Goal: Information Seeking & Learning: Learn about a topic

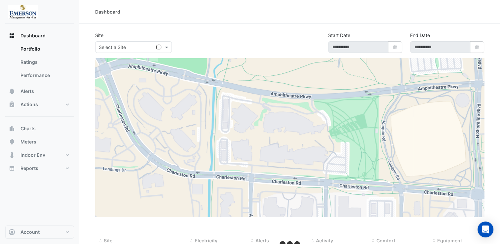
type input "**********"
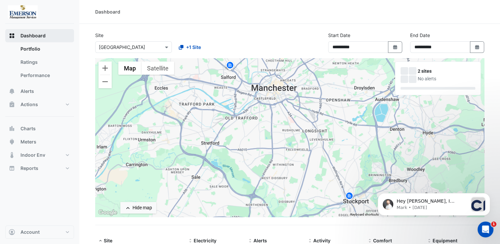
click at [31, 38] on span "Dashboard" at bounding box center [32, 35] width 25 height 7
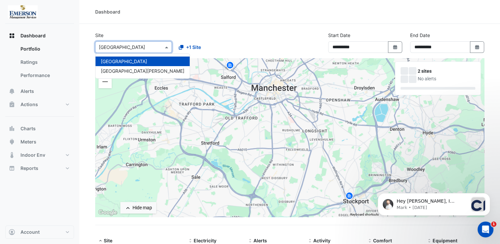
click at [166, 46] on span at bounding box center [167, 47] width 8 height 7
click at [232, 28] on section "**********" at bounding box center [289, 185] width 420 height 322
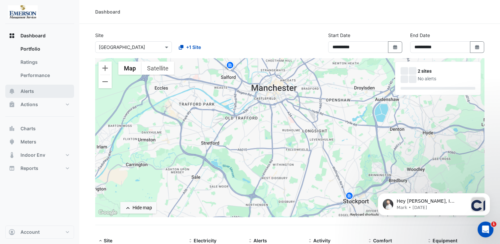
click at [32, 91] on span "Alerts" at bounding box center [27, 91] width 14 height 7
click at [395, 48] on icon "button" at bounding box center [395, 47] width 4 height 4
select select "*"
select select "****"
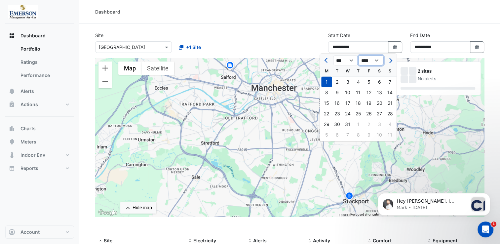
click at [379, 61] on select "**** **** **** **** **** **** **** **** **** **** ****" at bounding box center [370, 60] width 25 height 10
click at [358, 55] on select "**** **** **** **** **** **** **** **** **** **** ****" at bounding box center [370, 60] width 25 height 10
click at [474, 50] on button "Select Date" at bounding box center [477, 47] width 15 height 12
select select "*"
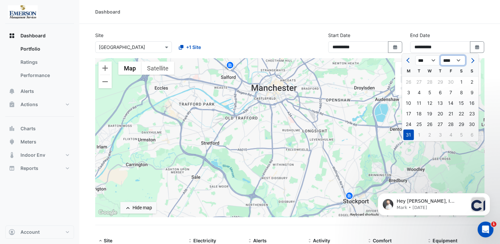
click at [459, 60] on select "**** **** **** **** **** **** **** **** **** **** ****" at bounding box center [452, 60] width 25 height 10
select select "****"
click at [440, 55] on select "**** **** **** **** **** **** **** **** **** **** ****" at bounding box center [452, 60] width 25 height 10
click at [434, 59] on select "*** *** *** *** *** *** *** *** *** *** *** ***" at bounding box center [427, 60] width 25 height 10
select select "*"
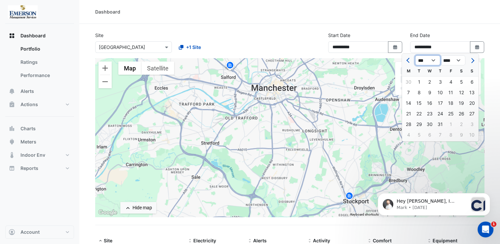
click at [415, 55] on select "*** *** *** *** *** *** *** *** *** *** *** ***" at bounding box center [427, 60] width 25 height 10
click at [429, 114] on div "24" at bounding box center [429, 113] width 11 height 11
type input "**********"
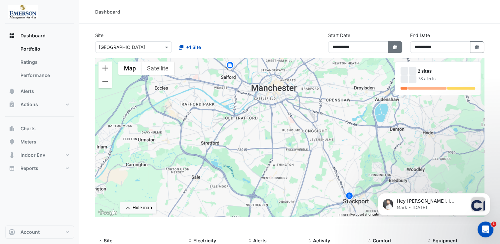
click at [394, 47] on icon "button" at bounding box center [395, 47] width 4 height 4
select select "*"
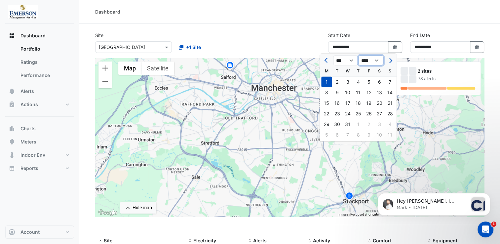
click at [377, 61] on select "**** **** **** **** **** **** **** **** **** **** **** **** ****" at bounding box center [370, 60] width 25 height 10
select select "****"
click at [358, 55] on select "**** **** **** **** **** **** **** **** **** **** **** **** ****" at bounding box center [370, 60] width 25 height 10
click at [350, 59] on select "*** *** *** *** *** *** *** *** ***" at bounding box center [345, 60] width 25 height 10
select select "*"
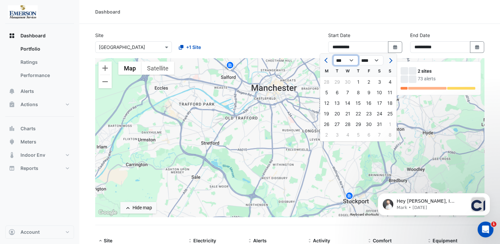
click at [333, 55] on select "*** *** *** *** *** *** *** *** ***" at bounding box center [345, 60] width 25 height 10
click at [328, 113] on div "22" at bounding box center [326, 113] width 11 height 11
type input "**********"
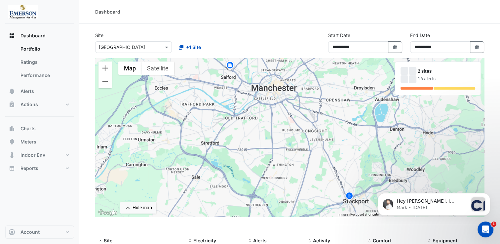
click at [412, 77] on div at bounding box center [413, 79] width 8 height 8
click at [422, 73] on div "2 sites" at bounding box center [446, 71] width 57 height 7
click at [422, 78] on div "16 alerts" at bounding box center [446, 78] width 57 height 7
click at [34, 127] on span "Charts" at bounding box center [27, 128] width 15 height 7
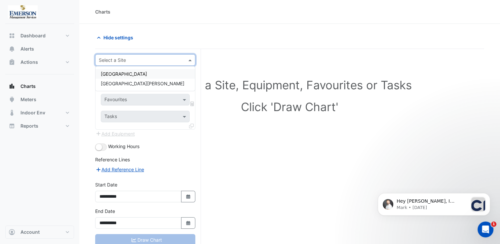
click at [189, 58] on span at bounding box center [191, 59] width 8 height 7
click at [174, 75] on div "[GEOGRAPHIC_DATA]" at bounding box center [144, 74] width 99 height 10
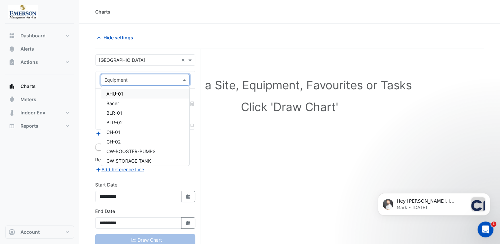
click at [186, 78] on span at bounding box center [185, 79] width 8 height 7
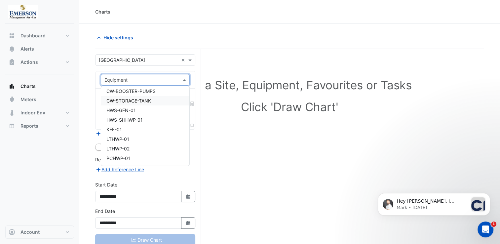
scroll to position [56, 0]
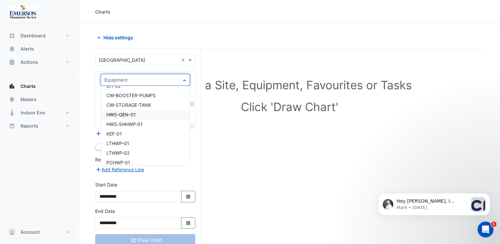
click at [141, 111] on div "HWS-GEN-01" at bounding box center [145, 115] width 89 height 10
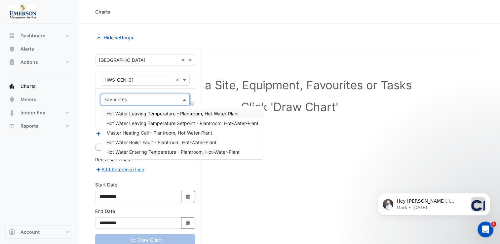
click at [181, 99] on span at bounding box center [185, 99] width 8 height 7
click at [161, 139] on span "Hot Water Boiler Fault - Plantroom, Hot-Water-Plant" at bounding box center [161, 142] width 110 height 6
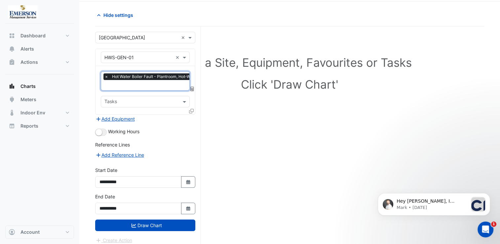
scroll to position [25, 0]
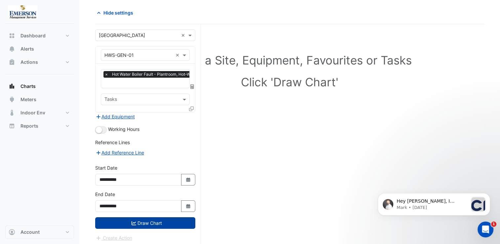
click at [149, 217] on button "Draw Chart" at bounding box center [145, 223] width 100 height 12
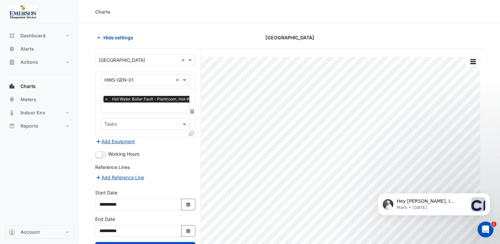
scroll to position [13, 0]
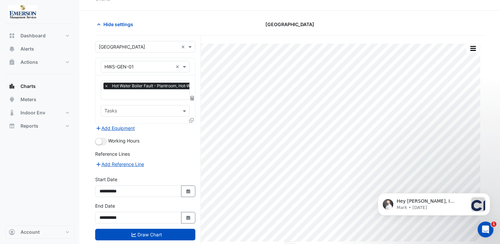
click at [105, 84] on span "×" at bounding box center [106, 86] width 6 height 7
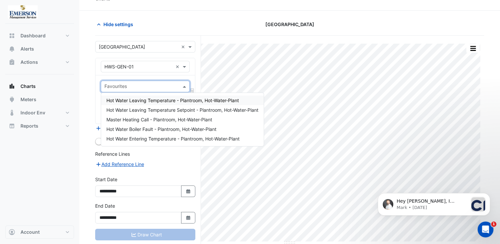
click at [184, 84] on span at bounding box center [185, 86] width 8 height 7
click at [177, 101] on span "Hot Water Leaving Temperature - Plantroom, Hot-Water-Plant" at bounding box center [172, 100] width 132 height 6
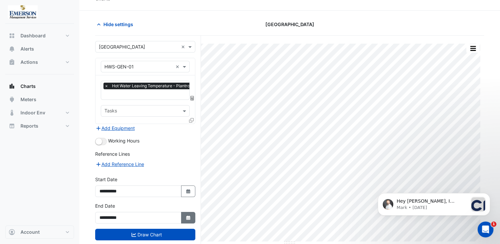
click at [186, 217] on icon "Select Date" at bounding box center [188, 217] width 6 height 5
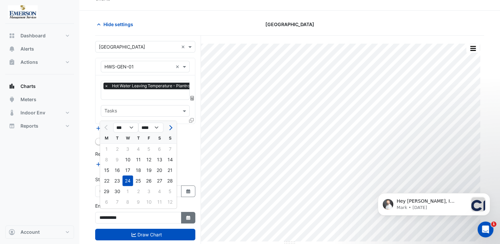
click at [186, 217] on icon "Select Date" at bounding box center [188, 217] width 6 height 5
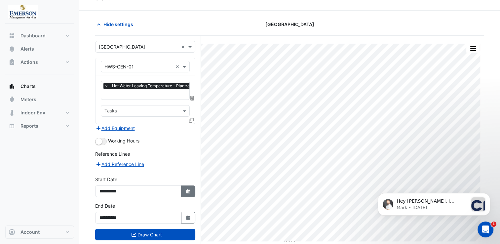
click at [185, 188] on button "Select Date" at bounding box center [188, 191] width 15 height 12
select select "*"
select select "****"
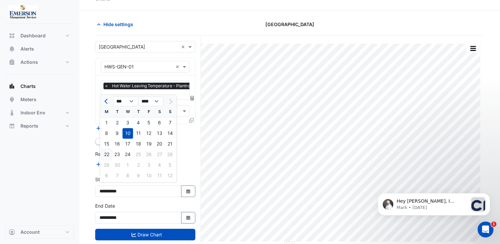
click at [106, 152] on div "22" at bounding box center [106, 154] width 11 height 11
type input "**********"
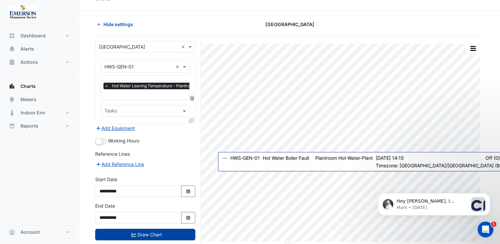
click at [141, 230] on button "Draw Chart" at bounding box center [145, 235] width 100 height 12
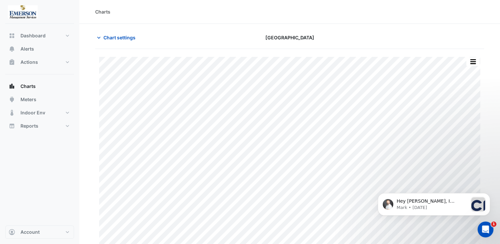
scroll to position [13, 0]
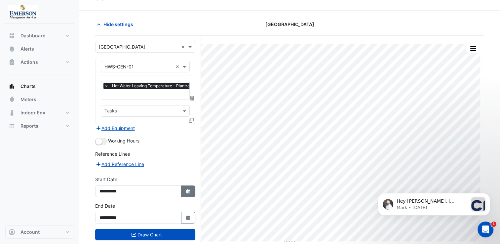
click at [184, 188] on button "Select Date" at bounding box center [188, 191] width 15 height 12
select select "*"
select select "****"
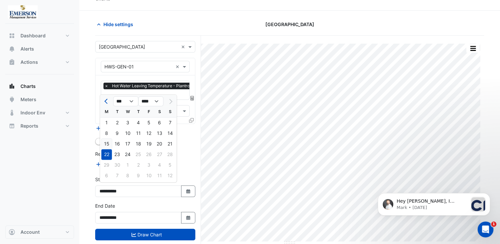
click at [108, 144] on div "15" at bounding box center [106, 143] width 11 height 11
type input "**********"
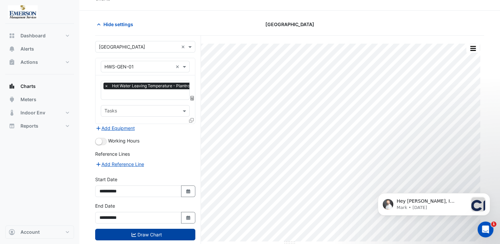
click at [145, 230] on button "Draw Chart" at bounding box center [145, 235] width 100 height 12
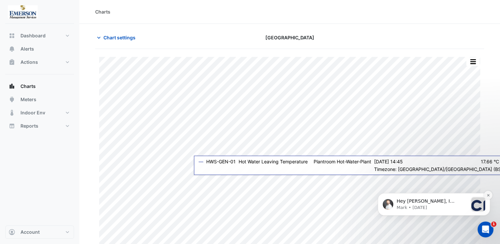
click at [489, 193] on button "Dismiss notification" at bounding box center [488, 195] width 9 height 9
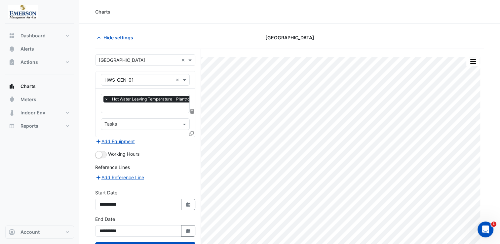
scroll to position [13, 0]
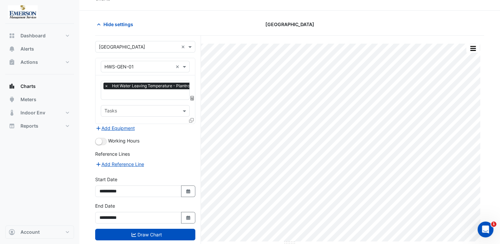
click at [106, 85] on span "×" at bounding box center [106, 86] width 6 height 7
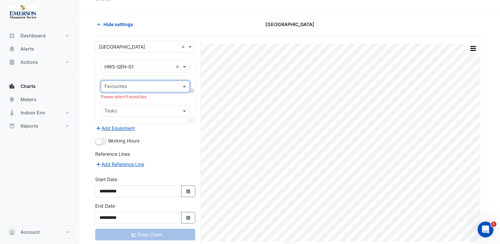
scroll to position [0, 0]
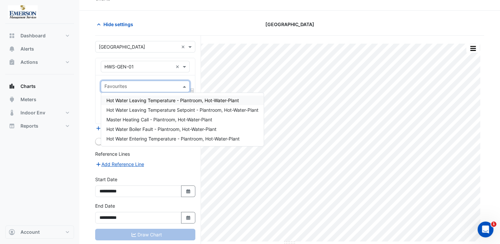
click at [185, 86] on span at bounding box center [185, 86] width 8 height 7
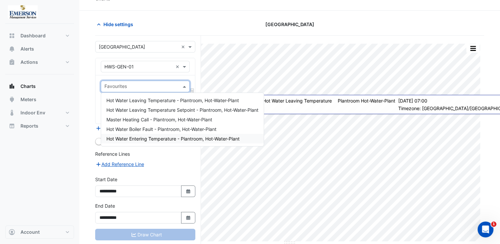
click at [185, 137] on span "Hot Water Entering Temperature - Plantroom, Hot-Water-Plant" at bounding box center [172, 139] width 133 height 6
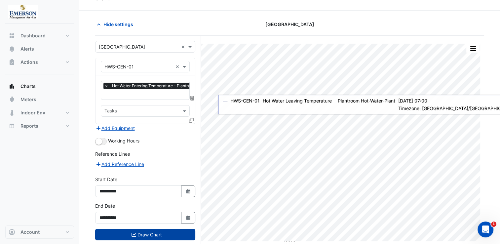
click at [164, 229] on button "Draw Chart" at bounding box center [145, 235] width 100 height 12
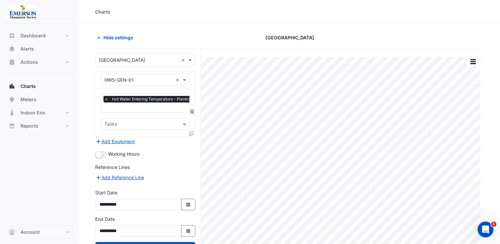
scroll to position [13, 0]
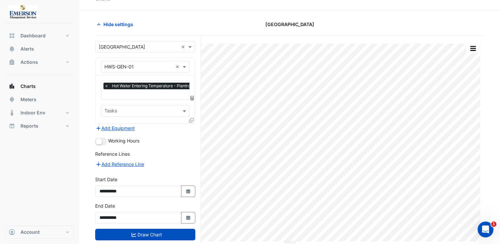
click at [105, 85] on span "×" at bounding box center [106, 86] width 6 height 7
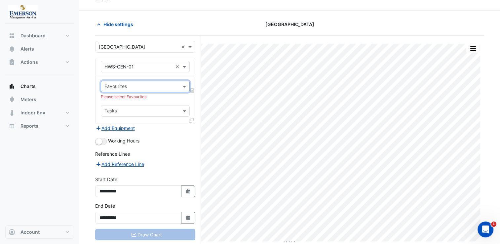
scroll to position [0, 0]
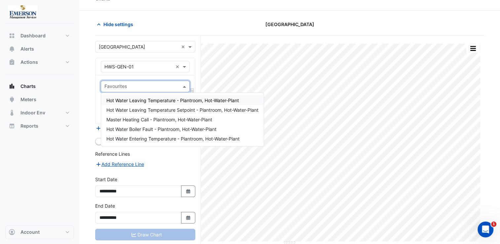
click at [185, 84] on span at bounding box center [185, 86] width 8 height 7
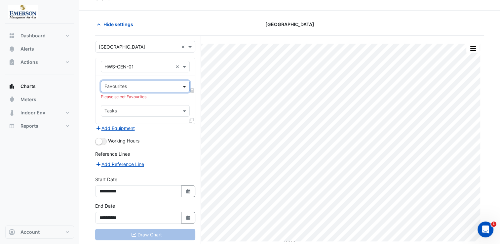
click at [185, 84] on span at bounding box center [185, 86] width 8 height 7
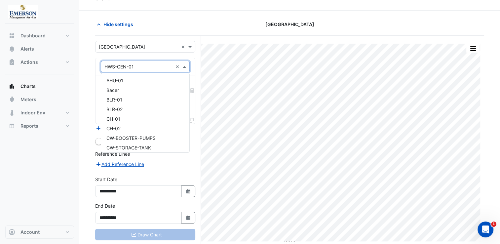
click at [185, 65] on span at bounding box center [185, 66] width 8 height 7
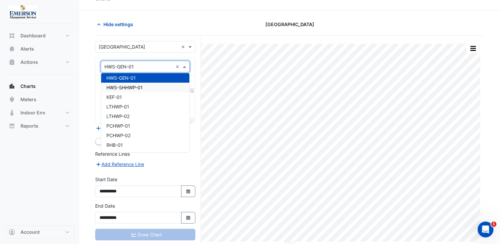
click at [158, 89] on div "HWS-SHHWP-01" at bounding box center [145, 88] width 89 height 10
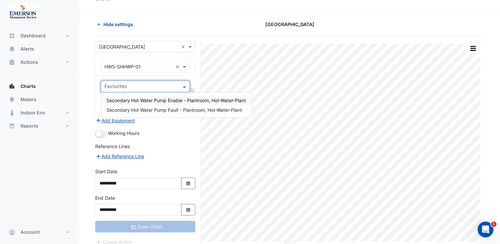
click at [184, 86] on span at bounding box center [185, 86] width 8 height 7
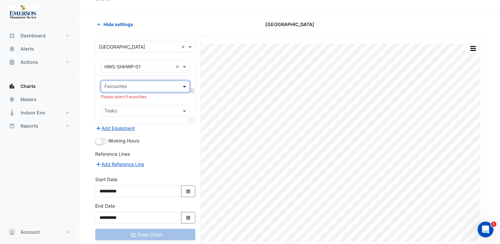
click at [184, 86] on span at bounding box center [185, 86] width 8 height 7
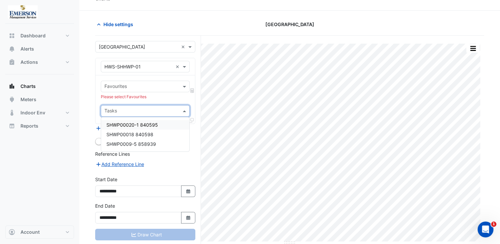
click at [185, 109] on span at bounding box center [185, 110] width 8 height 7
click at [184, 110] on span at bounding box center [185, 110] width 8 height 7
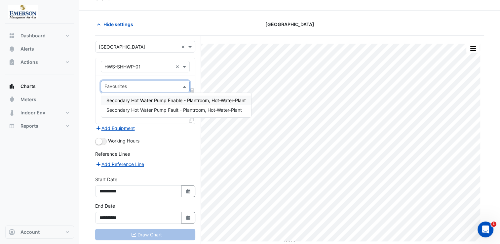
click at [185, 84] on span at bounding box center [185, 86] width 8 height 7
click at [183, 99] on span "Secondary Hot Water Pump Enable - Plantroom, Hot-Water-Plant" at bounding box center [175, 100] width 139 height 6
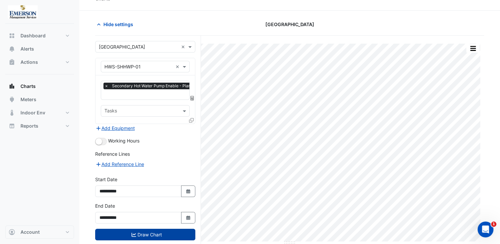
click at [172, 235] on button "Draw Chart" at bounding box center [145, 235] width 100 height 12
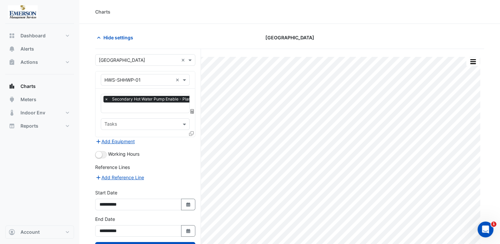
scroll to position [13, 0]
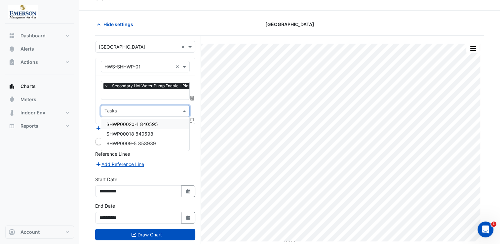
click at [184, 110] on span at bounding box center [185, 110] width 8 height 7
click at [107, 85] on span "×" at bounding box center [106, 86] width 6 height 7
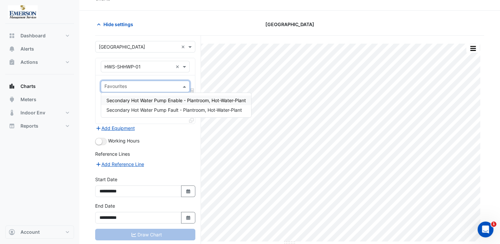
click at [132, 86] on input "text" at bounding box center [141, 87] width 74 height 7
click at [148, 109] on span "Secondary Hot Water Pump Fault - Plantroom, Hot-Water-Plant" at bounding box center [173, 110] width 135 height 6
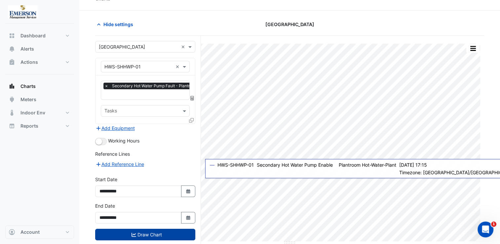
click at [166, 229] on button "Draw Chart" at bounding box center [145, 235] width 100 height 12
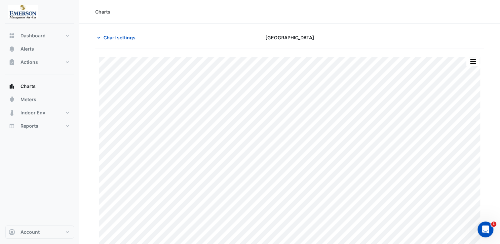
scroll to position [13, 0]
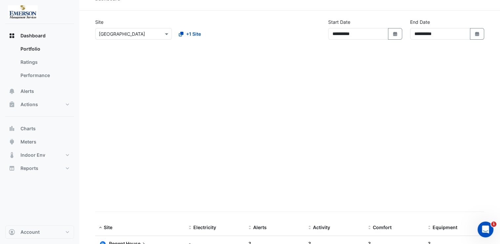
scroll to position [4, 0]
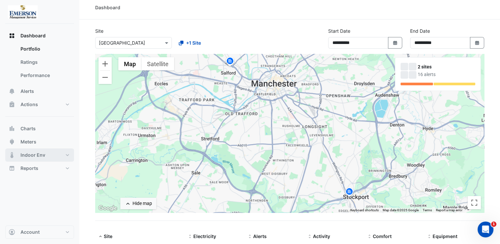
click at [39, 155] on span "Indoor Env" at bounding box center [32, 155] width 25 height 7
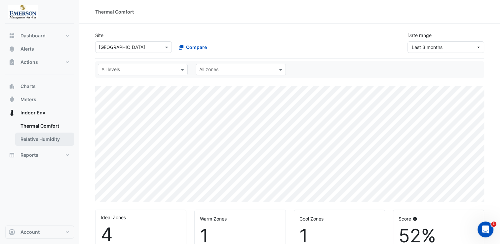
click at [51, 140] on link "Relative Humidity" at bounding box center [44, 138] width 59 height 13
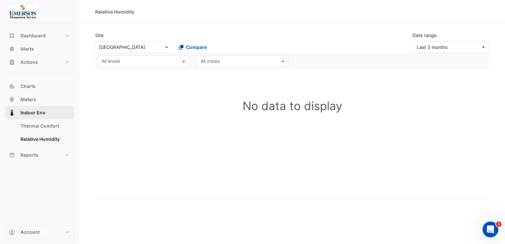
click at [41, 114] on span "Indoor Env" at bounding box center [32, 112] width 25 height 7
click at [25, 113] on span "Indoor Env" at bounding box center [32, 112] width 25 height 7
drag, startPoint x: 73, startPoint y: 151, endPoint x: 69, endPoint y: 157, distance: 7.1
click at [69, 157] on button "Reports" at bounding box center [39, 154] width 69 height 13
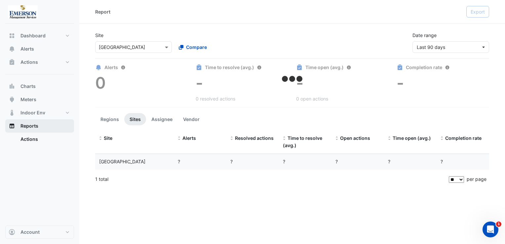
click at [69, 157] on div "Dashboard Portfolio Ratings Performance Alerts Actions Site Manager Charts" at bounding box center [39, 124] width 69 height 201
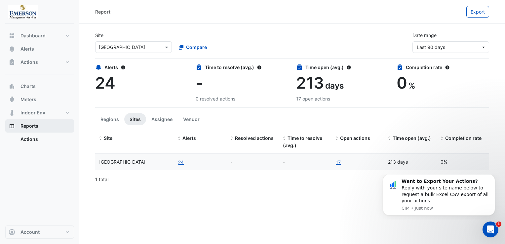
click at [37, 128] on span "Reports" at bounding box center [29, 126] width 18 height 7
click at [35, 136] on link "Actions" at bounding box center [44, 138] width 59 height 13
click at [33, 127] on span "Reports" at bounding box center [29, 126] width 18 height 7
click at [29, 38] on span "Dashboard" at bounding box center [32, 35] width 25 height 7
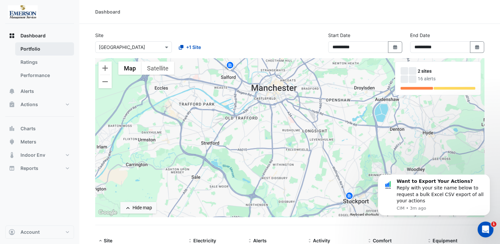
click at [30, 48] on link "Portfolio" at bounding box center [44, 48] width 59 height 13
click at [30, 60] on link "Ratings" at bounding box center [44, 61] width 59 height 13
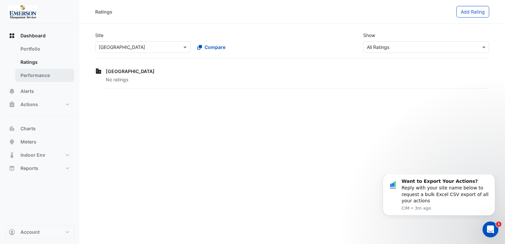
click at [48, 76] on link "Performance" at bounding box center [44, 75] width 59 height 13
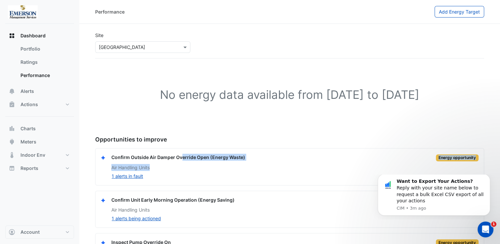
drag, startPoint x: 182, startPoint y: 161, endPoint x: 188, endPoint y: 162, distance: 6.6
click at [188, 162] on div "Confirm Outside Air Damper Override Open (Energy Waste) Energy opportunity Air …" at bounding box center [290, 167] width 378 height 26
click at [184, 168] on div "Air Handling Units" at bounding box center [294, 167] width 367 height 7
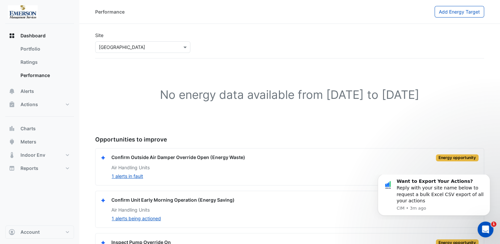
click at [184, 168] on div "Air Handling Units" at bounding box center [294, 167] width 367 height 7
click at [40, 94] on button "Alerts" at bounding box center [39, 91] width 69 height 13
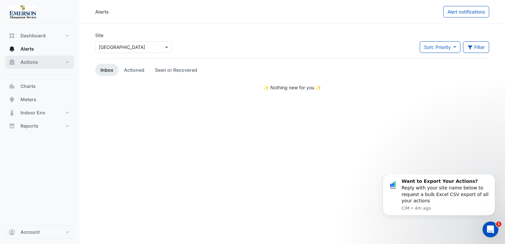
click at [26, 60] on span "Actions" at bounding box center [29, 62] width 18 height 7
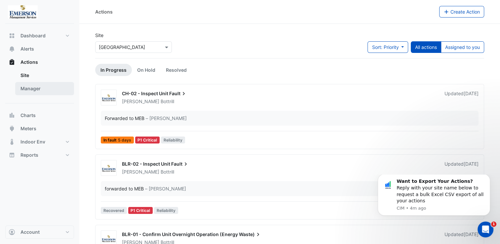
click at [31, 89] on link "Manager" at bounding box center [44, 88] width 59 height 13
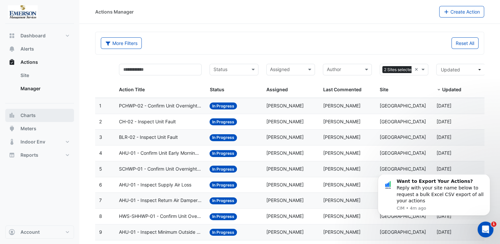
click at [31, 113] on span "Charts" at bounding box center [27, 115] width 15 height 7
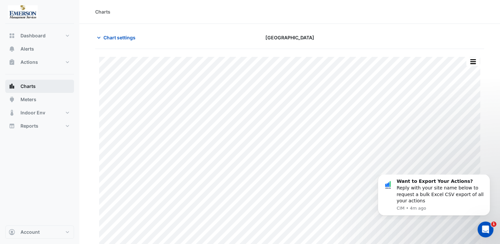
click at [31, 83] on span "Charts" at bounding box center [27, 86] width 15 height 7
click at [62, 63] on button "Actions" at bounding box center [39, 61] width 69 height 13
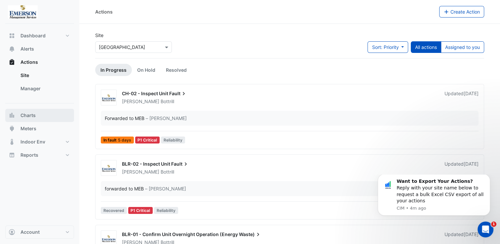
click at [41, 115] on button "Charts" at bounding box center [39, 115] width 69 height 13
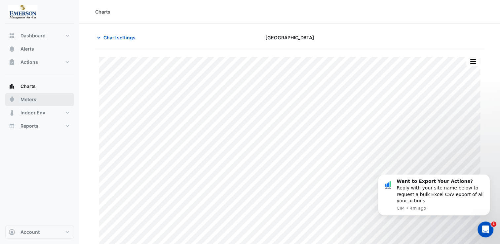
type input "**********"
click at [106, 35] on span "Chart settings" at bounding box center [119, 37] width 32 height 7
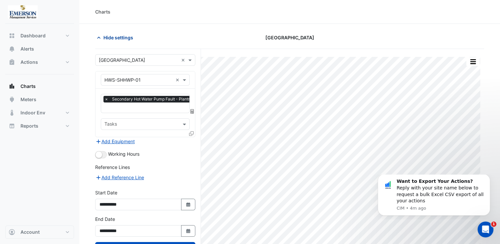
click at [100, 38] on icon "button" at bounding box center [98, 38] width 3 height 2
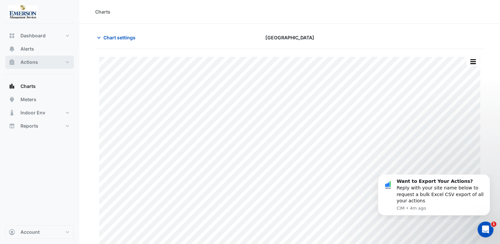
click at [36, 62] on span "Actions" at bounding box center [29, 62] width 18 height 7
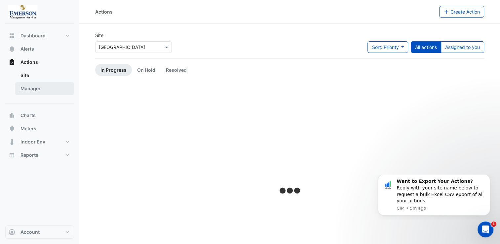
click at [37, 88] on link "Manager" at bounding box center [44, 88] width 59 height 13
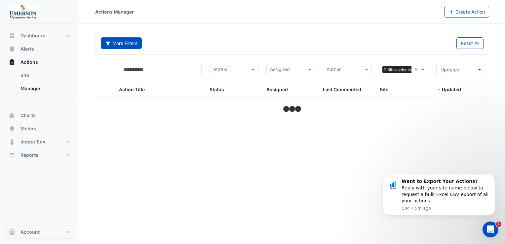
click at [129, 44] on button "More Filters" at bounding box center [121, 43] width 41 height 12
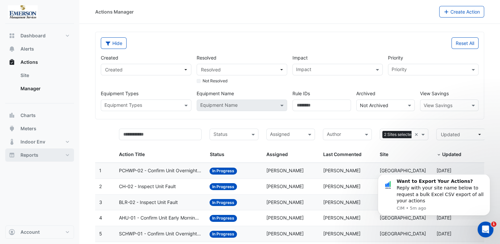
click at [29, 153] on span "Reports" at bounding box center [29, 155] width 18 height 7
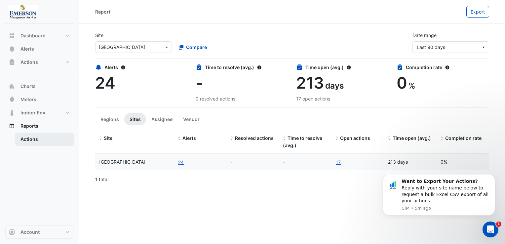
click at [32, 145] on link "Actions" at bounding box center [44, 138] width 59 height 13
